Goal: Navigation & Orientation: Find specific page/section

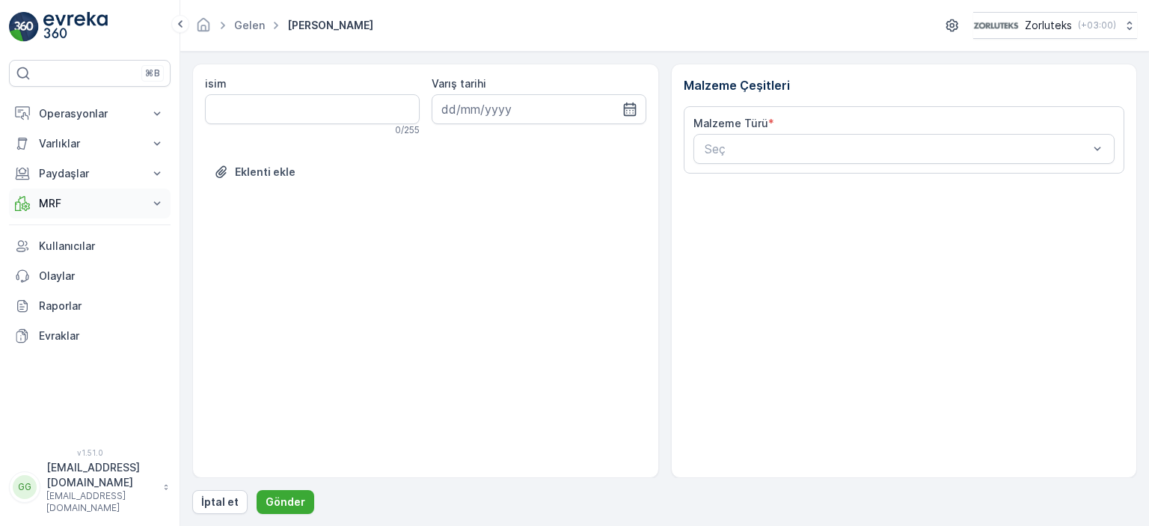
click at [67, 199] on p "MRF" at bounding box center [90, 203] width 102 height 15
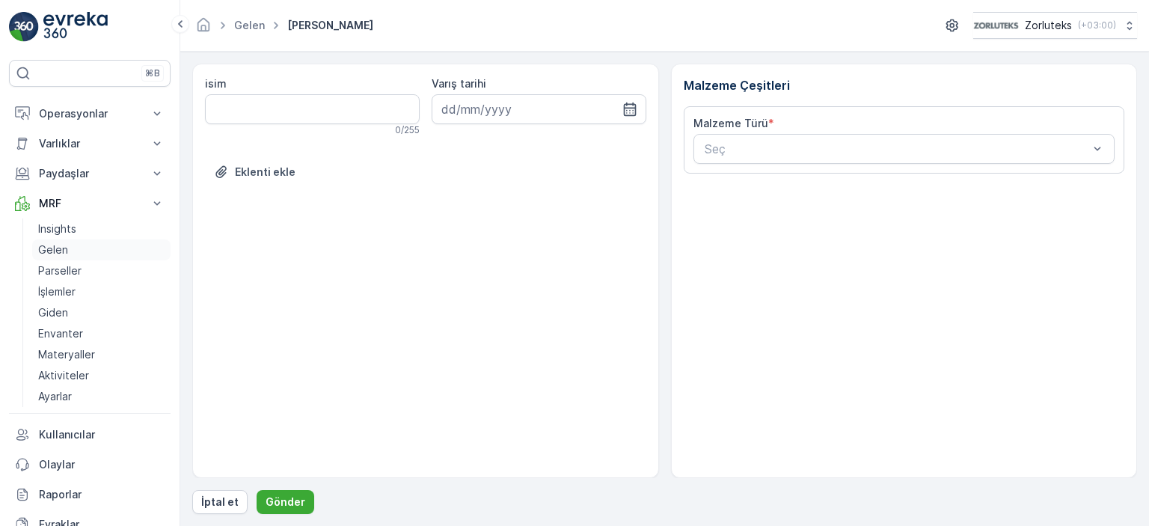
click at [72, 248] on link "Gelen" at bounding box center [101, 249] width 138 height 21
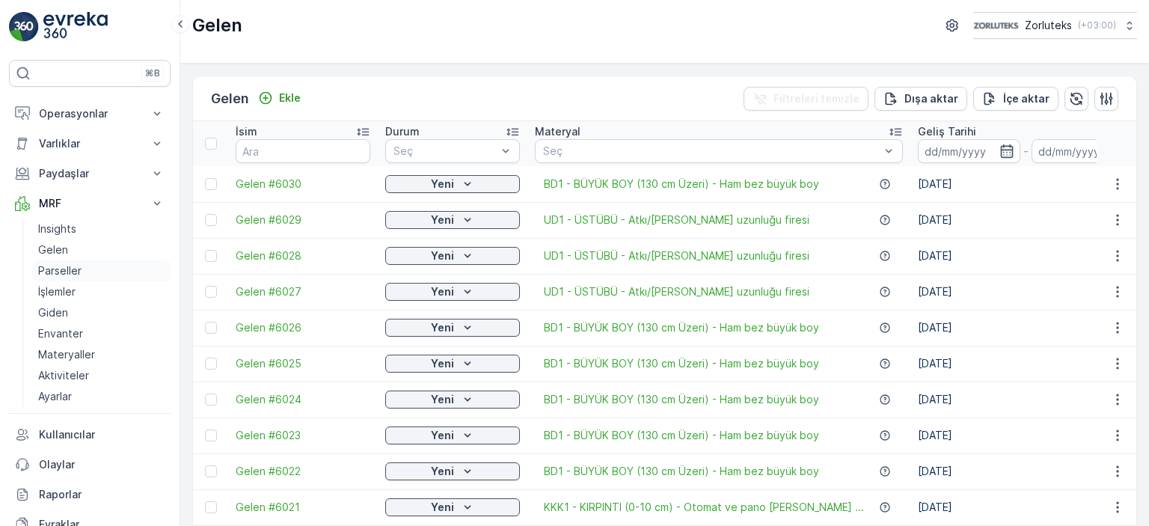
click at [64, 275] on p "Parseller" at bounding box center [59, 270] width 43 height 15
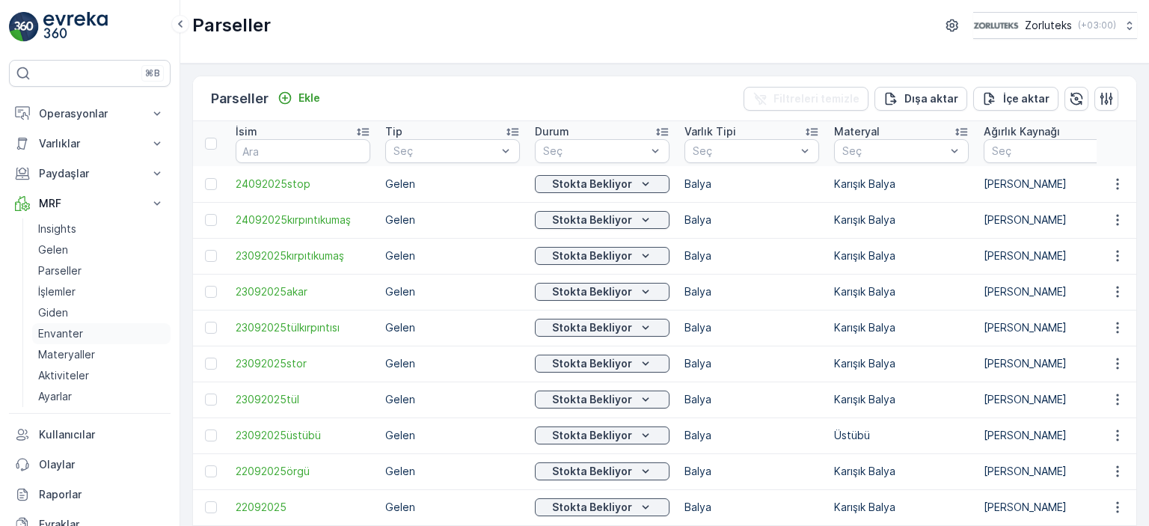
click at [51, 333] on p "Envanter" at bounding box center [60, 333] width 45 height 15
